Goal: Navigation & Orientation: Find specific page/section

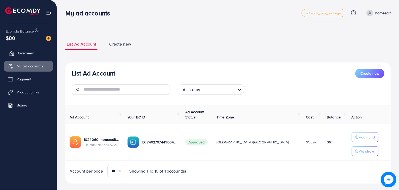
click at [41, 53] on link "Overview" at bounding box center [28, 53] width 49 height 10
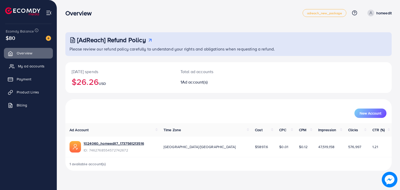
click at [37, 65] on span "My ad accounts" at bounding box center [31, 66] width 27 height 5
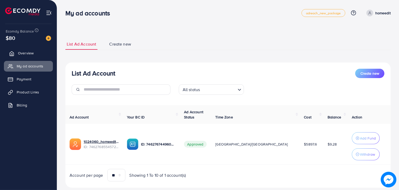
click at [34, 49] on link "Overview" at bounding box center [28, 53] width 49 height 10
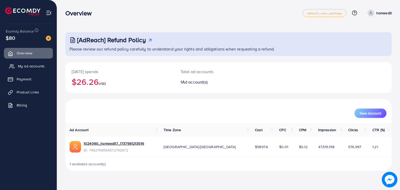
click at [34, 65] on span "My ad accounts" at bounding box center [31, 66] width 27 height 5
